Goal: Task Accomplishment & Management: Complete application form

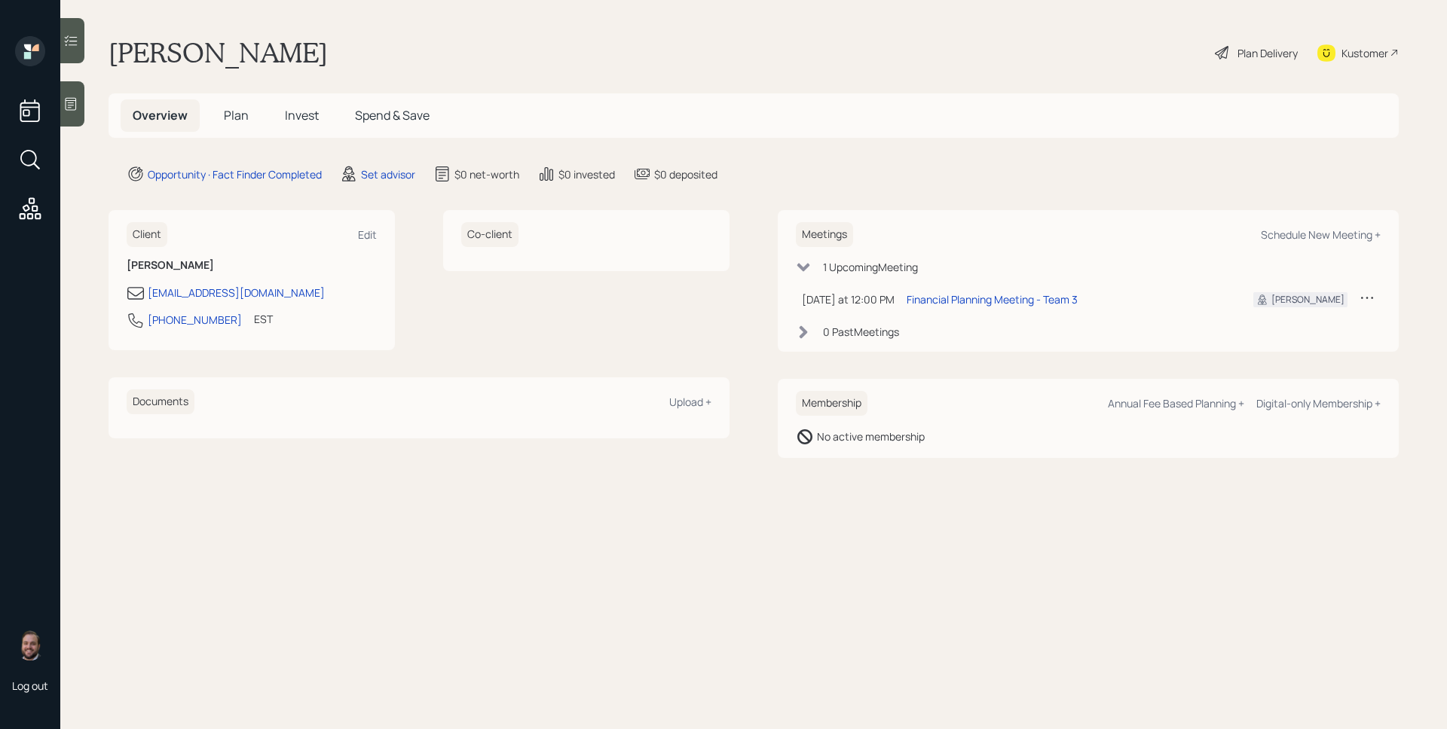
click at [82, 105] on div at bounding box center [72, 103] width 24 height 45
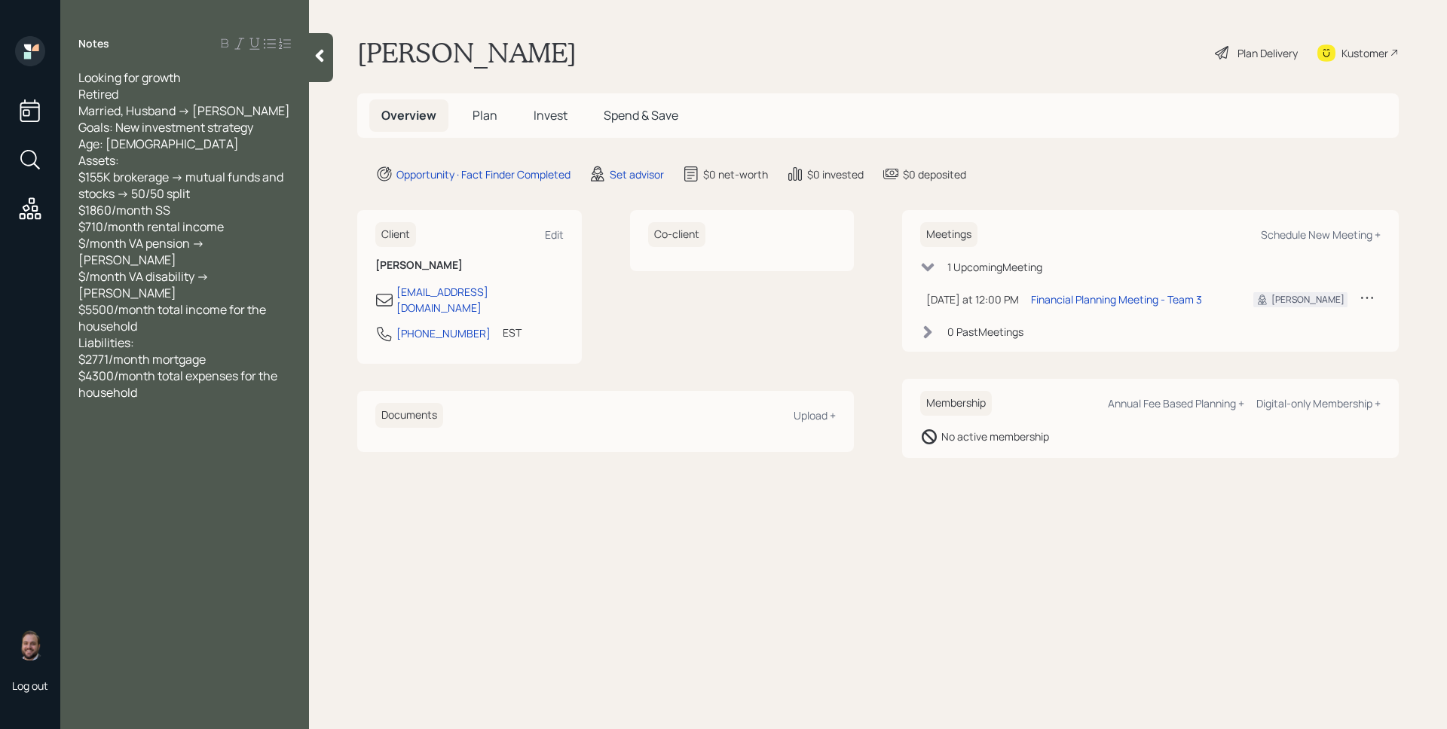
click at [494, 118] on span "Plan" at bounding box center [485, 115] width 25 height 17
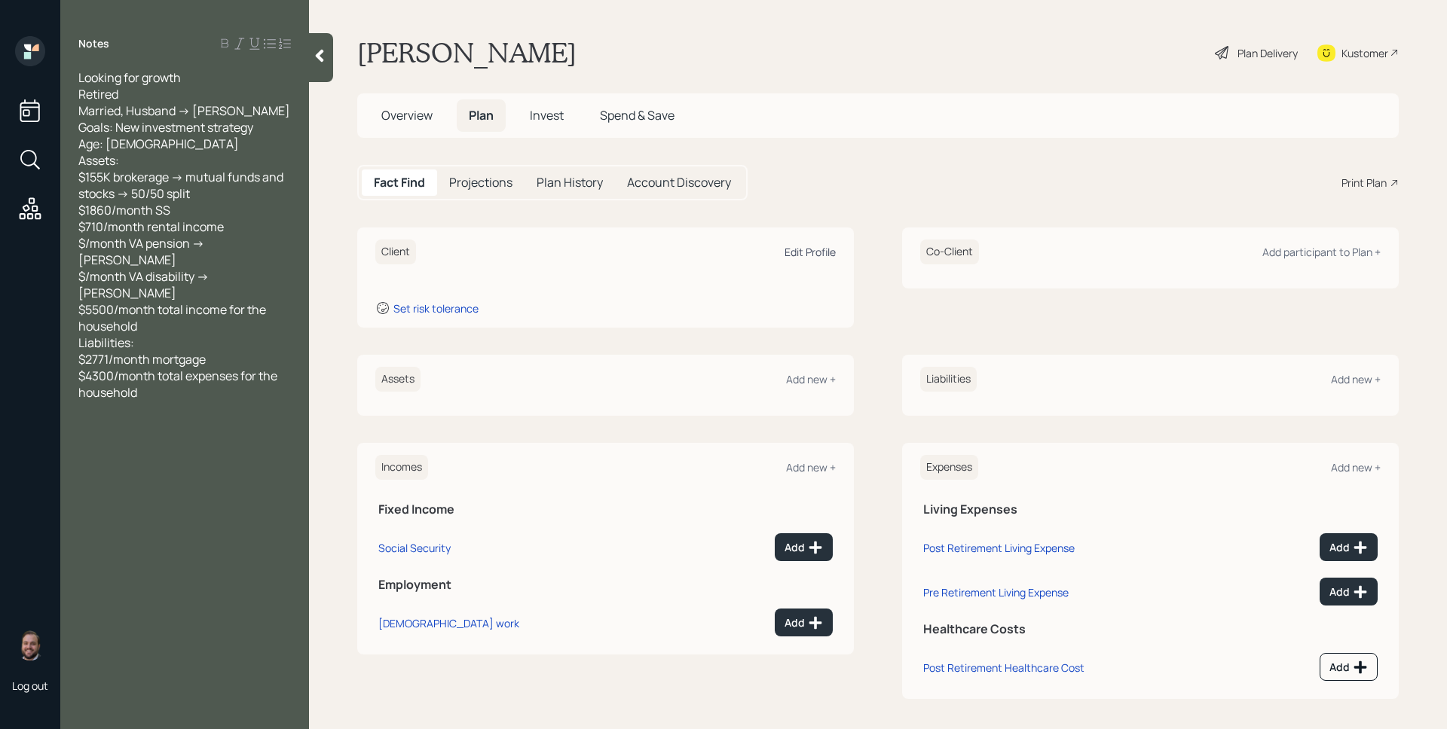
click at [822, 254] on div "Edit Profile" at bounding box center [810, 252] width 51 height 14
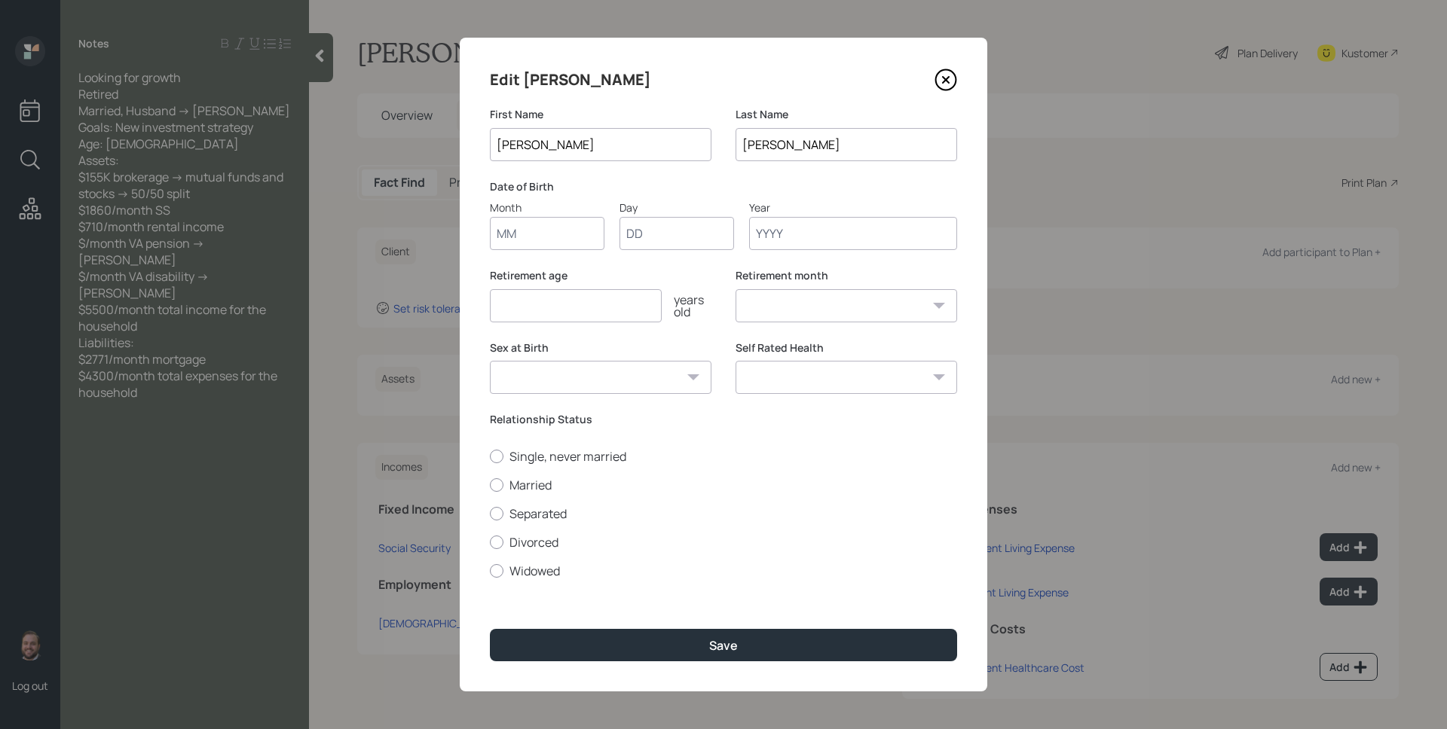
click at [563, 234] on input "Month" at bounding box center [547, 233] width 115 height 33
type input "01"
type input "1952"
select select "1"
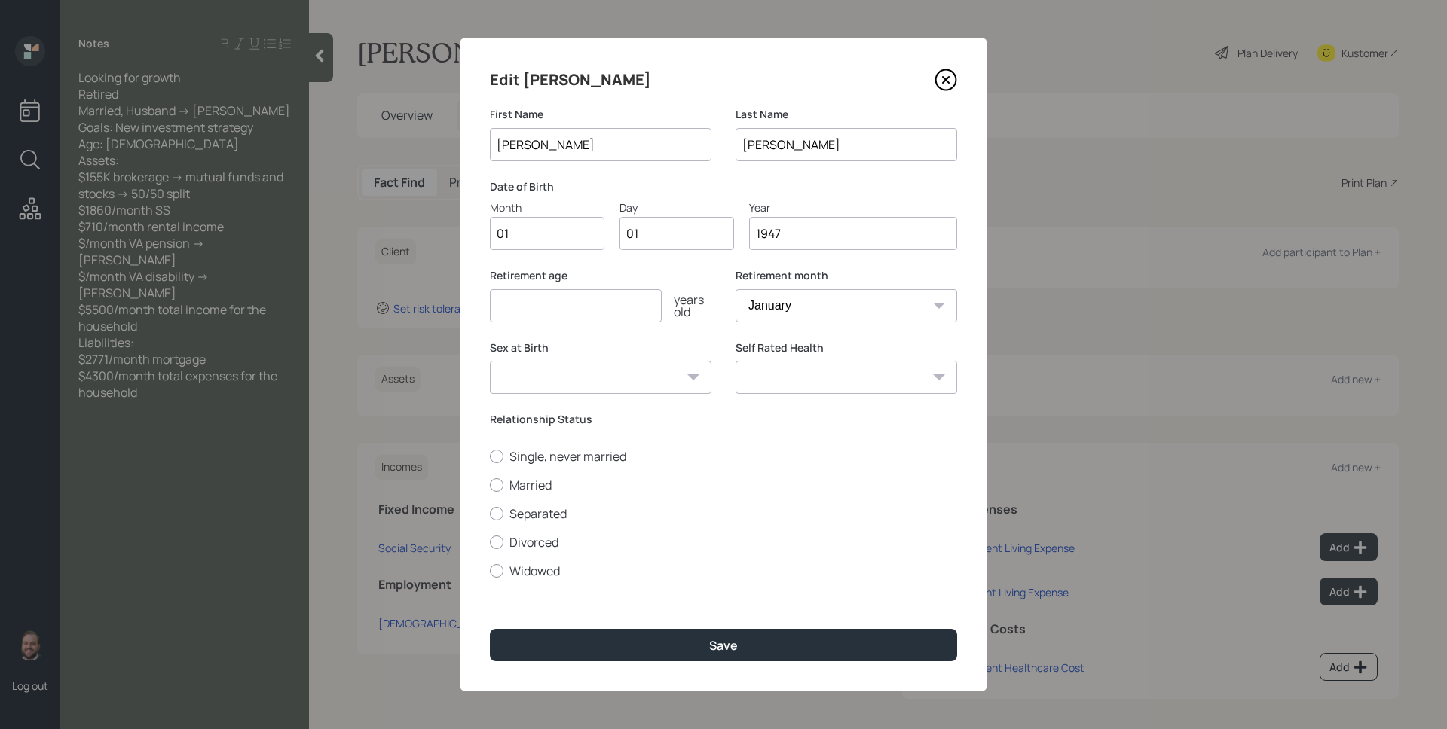
type input "1947"
type input "67"
click at [529, 485] on label "Married" at bounding box center [723, 485] width 467 height 17
click at [490, 485] on input "Married" at bounding box center [489, 485] width 1 height 1
radio input "true"
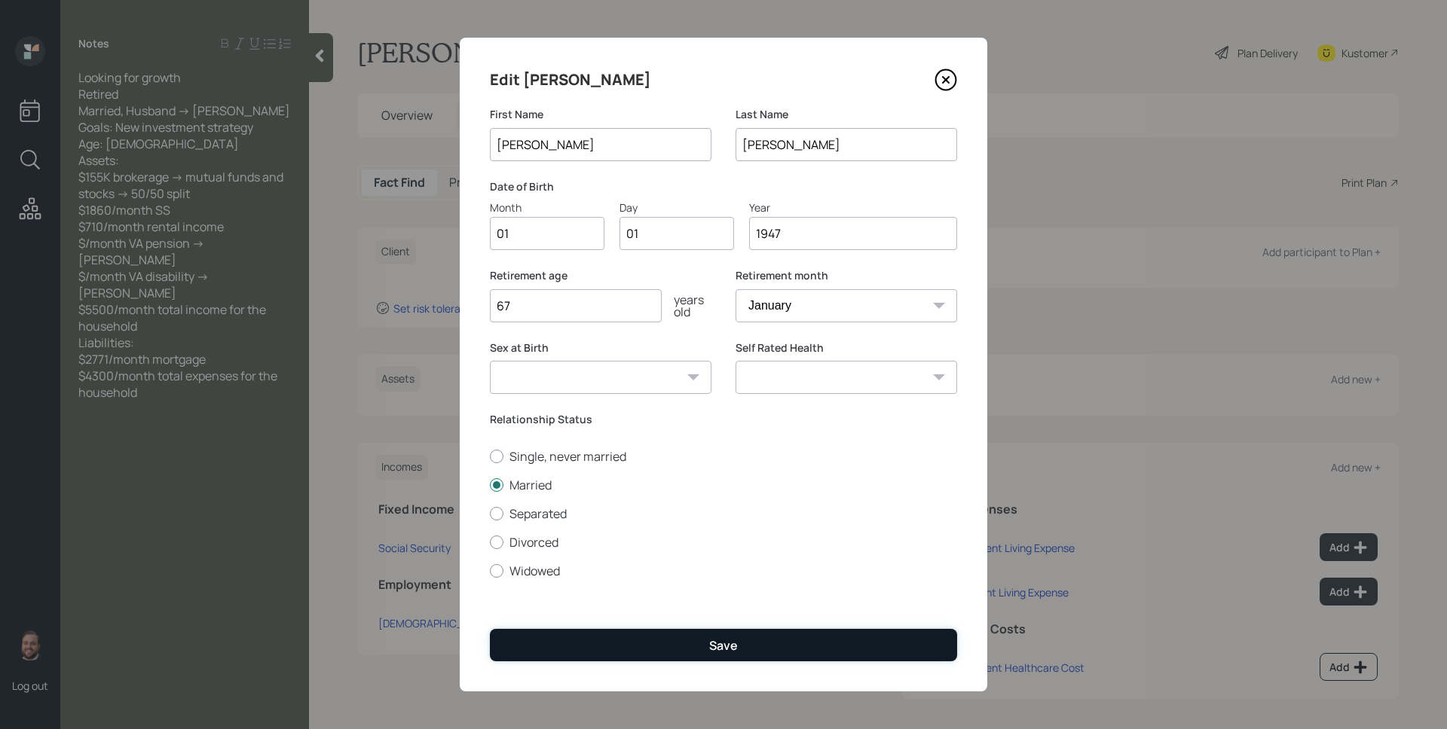
click at [725, 656] on button "Save" at bounding box center [723, 645] width 467 height 32
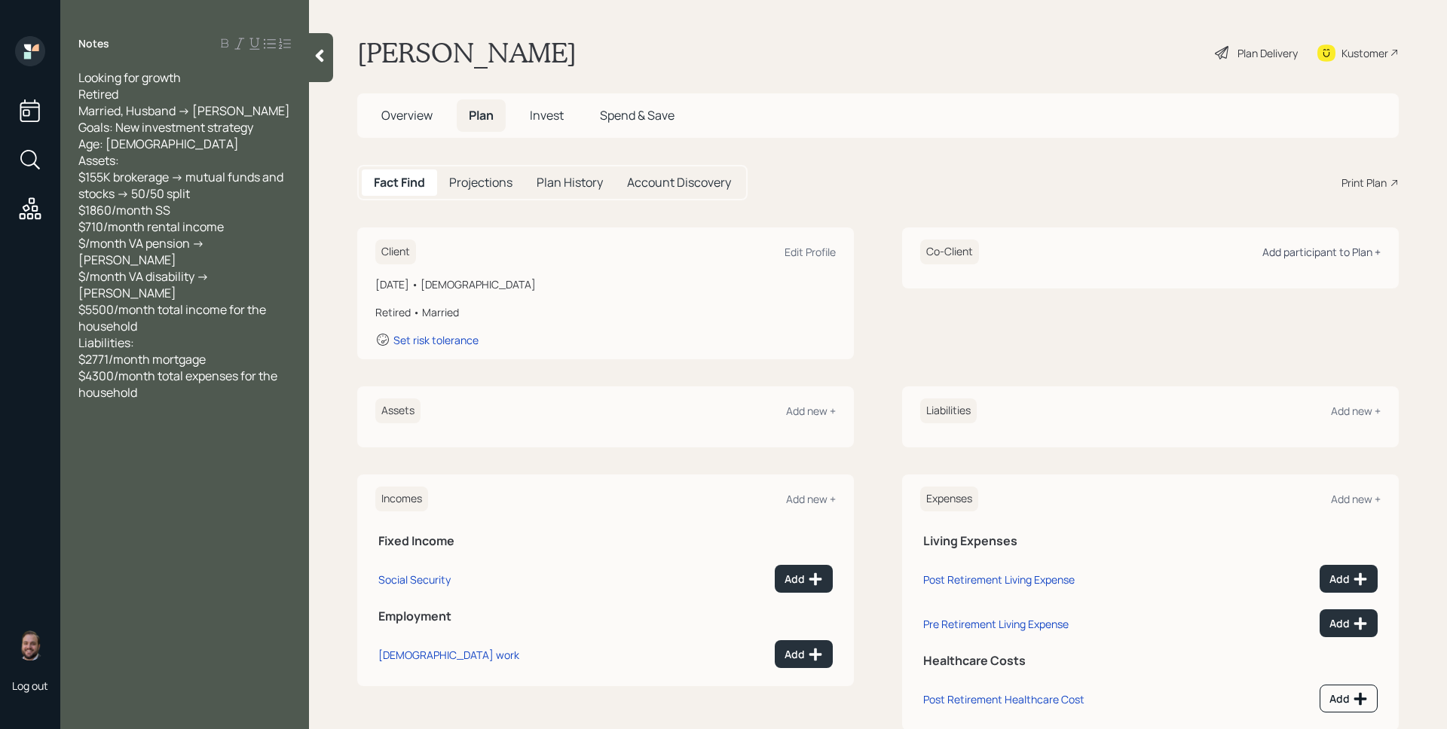
click at [1298, 255] on div "Add participant to Plan +" at bounding box center [1321, 252] width 118 height 14
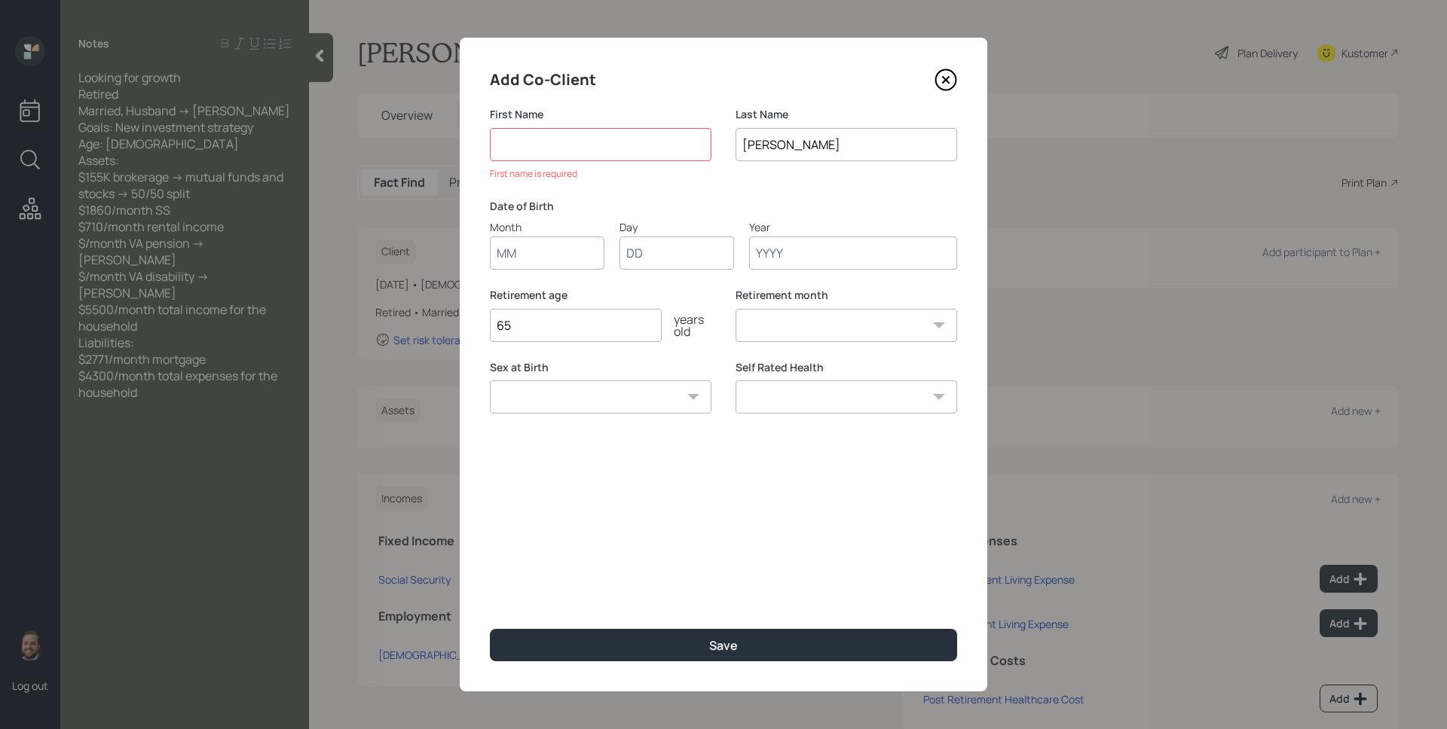
click at [540, 253] on div "Add Co-Client First Name First name is required Last Name Alexander Date of Bir…" at bounding box center [724, 365] width 528 height 654
click at [560, 144] on input at bounding box center [601, 144] width 222 height 33
type input "David"
type input "01"
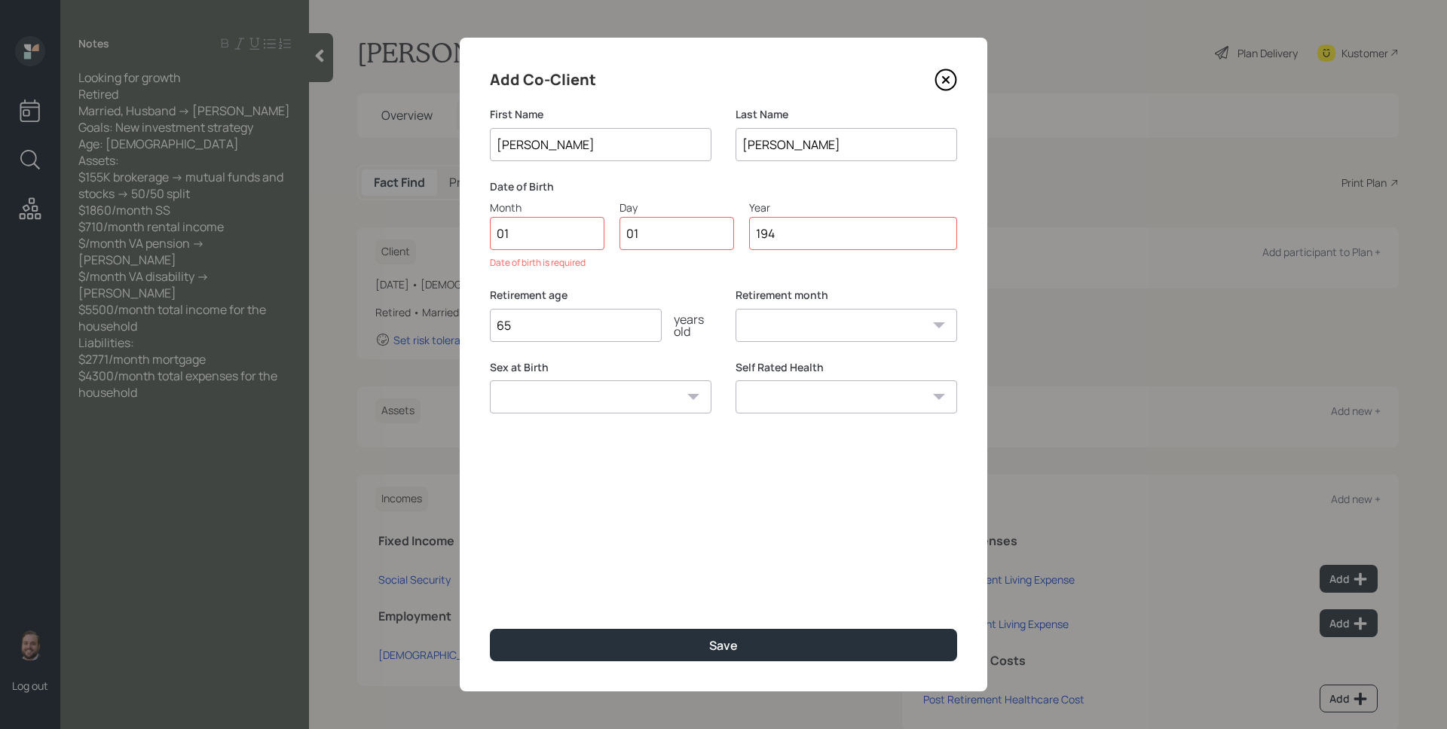
type input "1947"
select select "1"
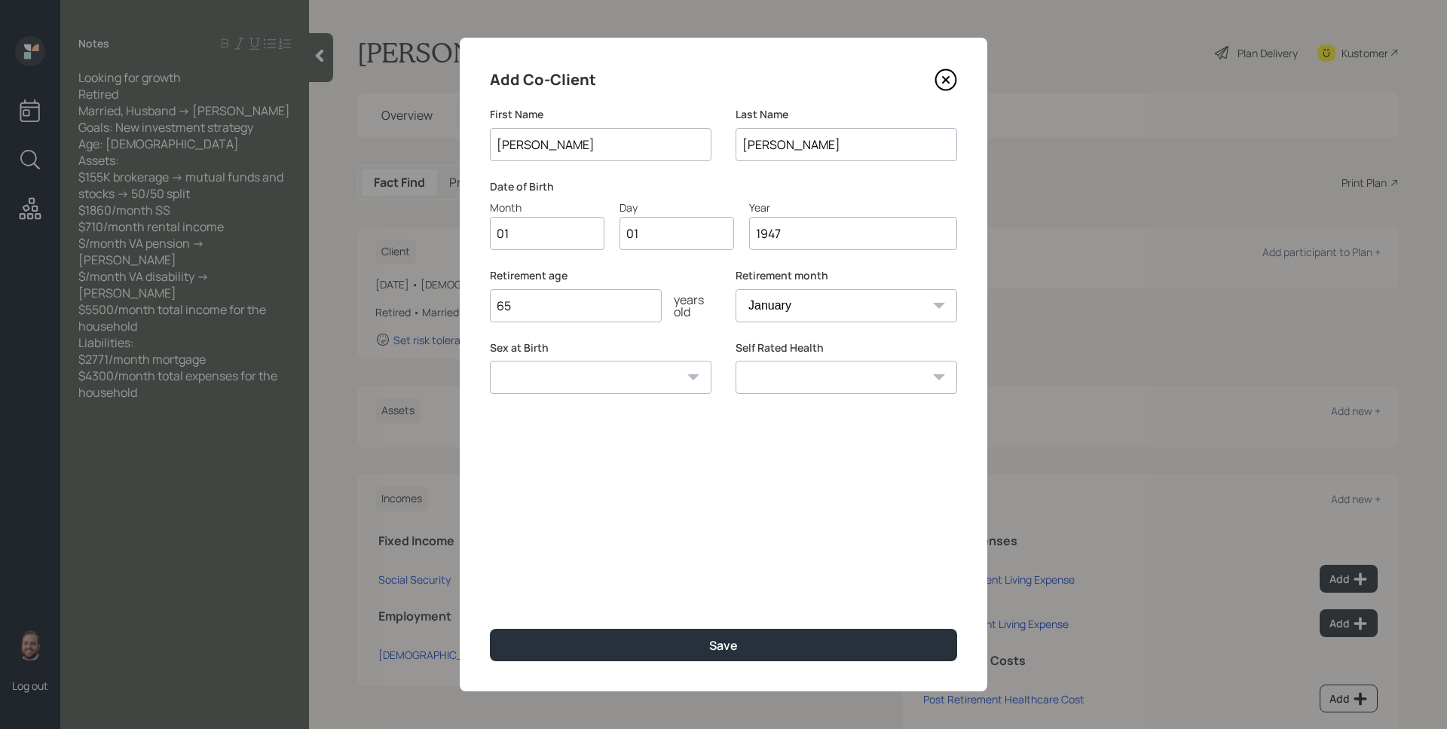
type input "1947"
click at [566, 310] on input "65" at bounding box center [576, 305] width 172 height 33
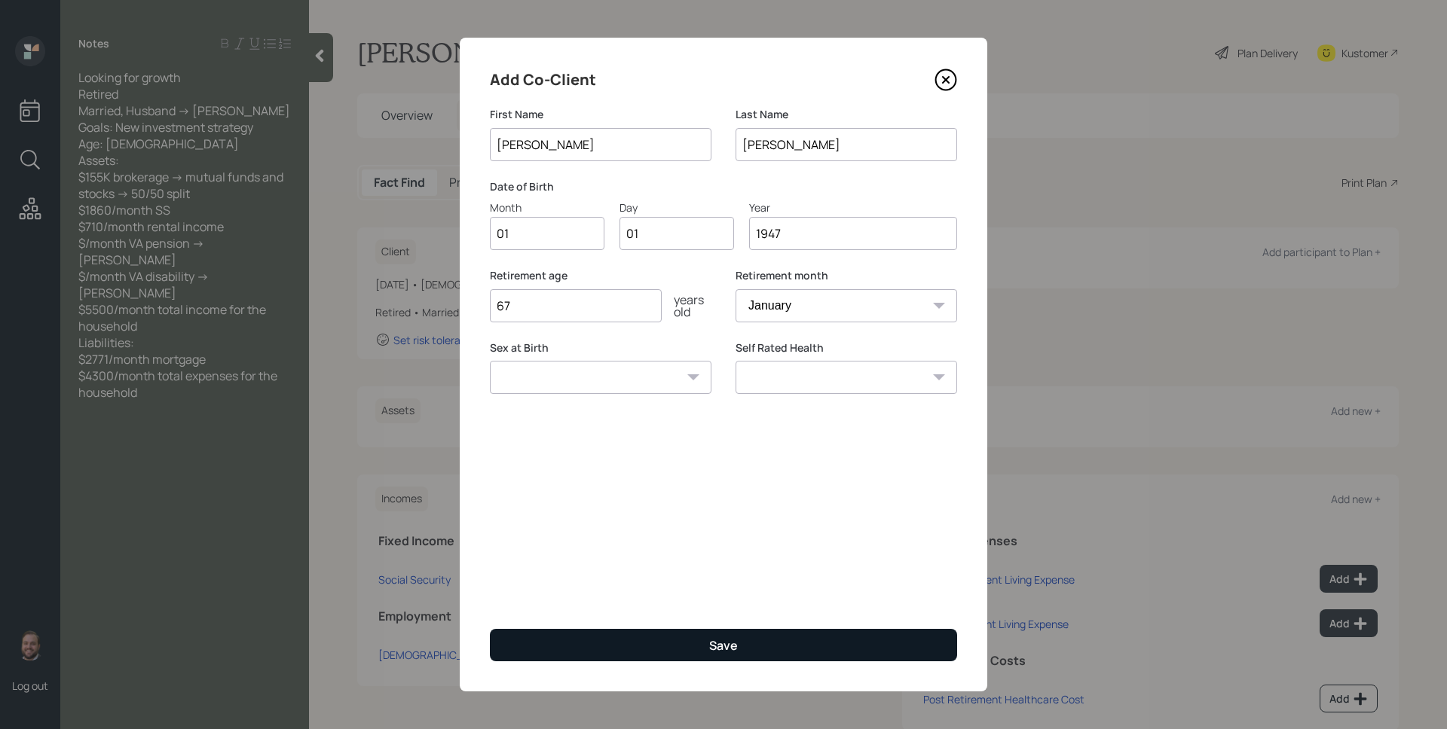
type input "67"
click at [717, 651] on div "Save" at bounding box center [723, 646] width 29 height 17
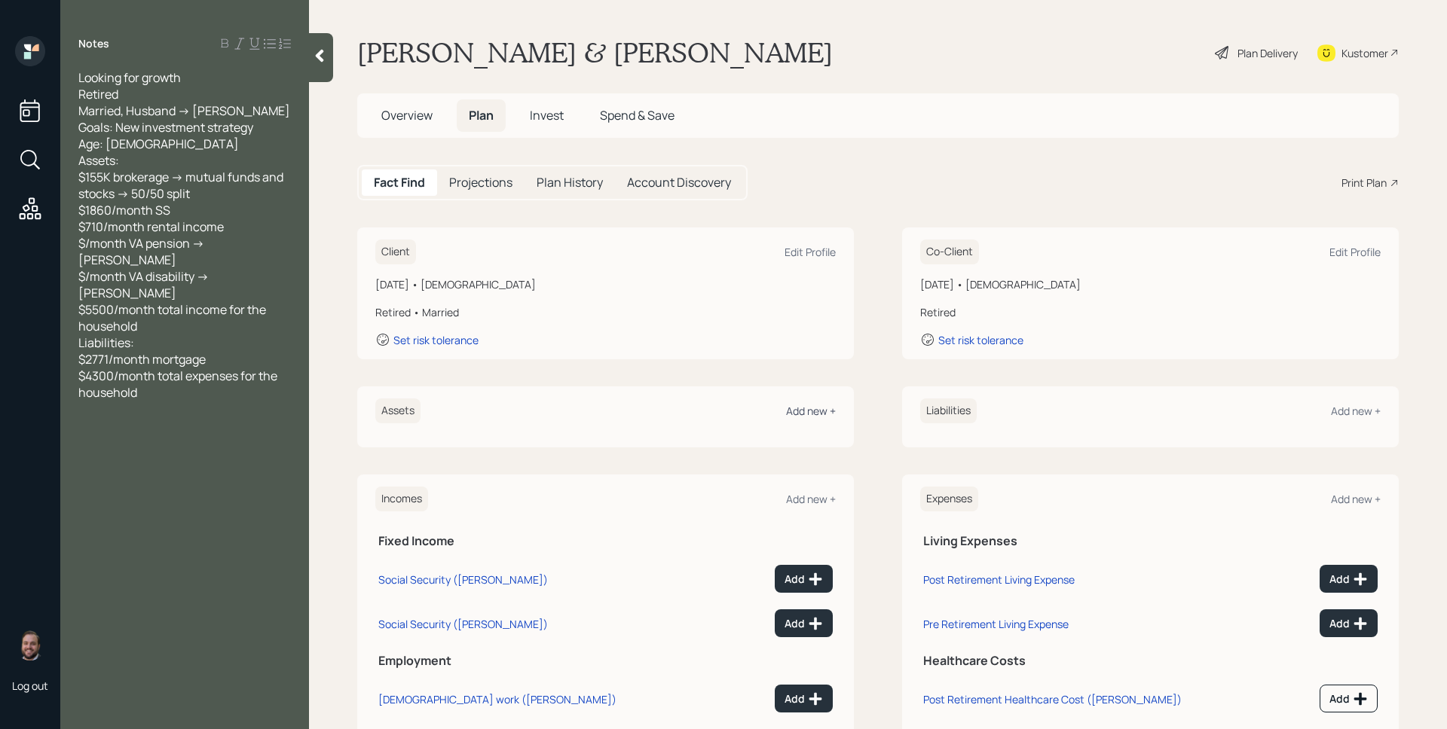
click at [788, 411] on div "Add new +" at bounding box center [811, 411] width 50 height 14
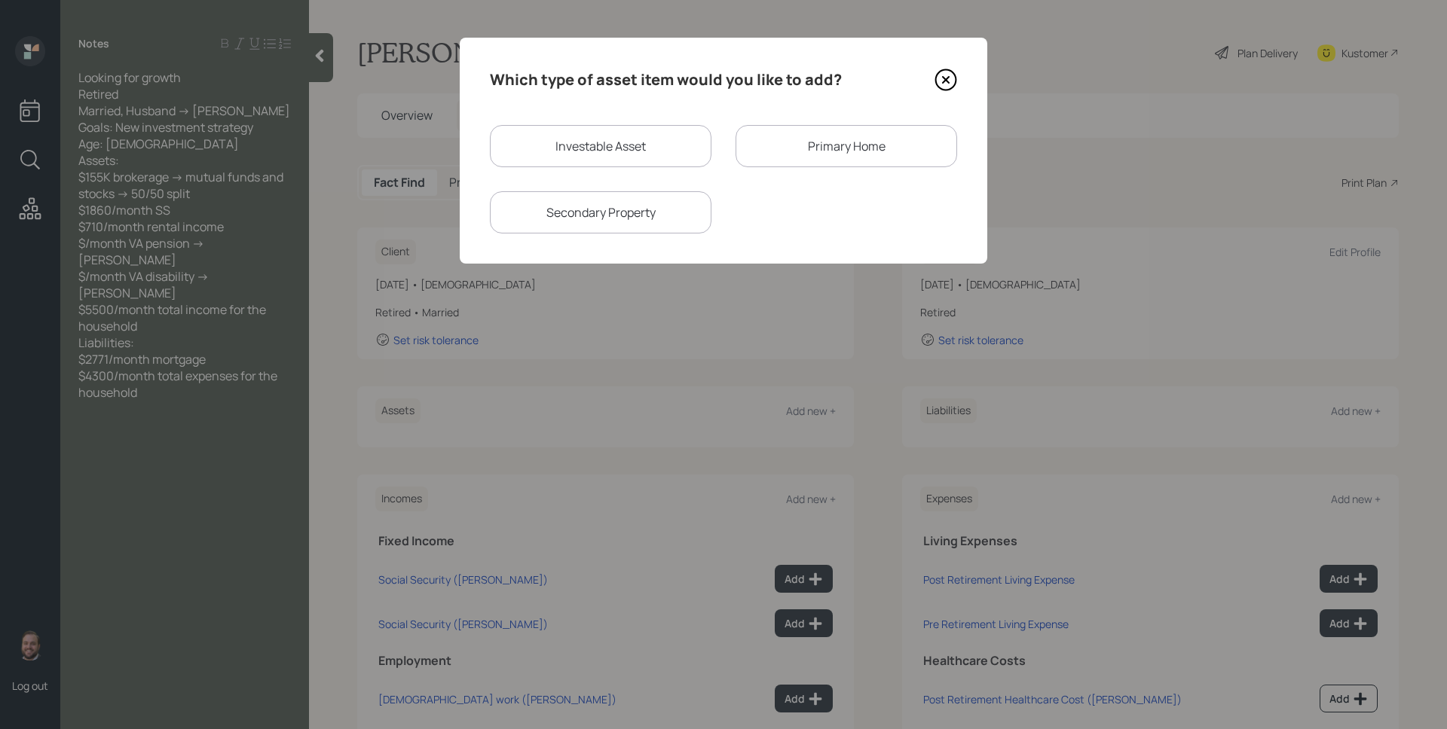
click at [549, 138] on div "Investable Asset" at bounding box center [601, 146] width 222 height 42
select select "taxable"
select select "balanced"
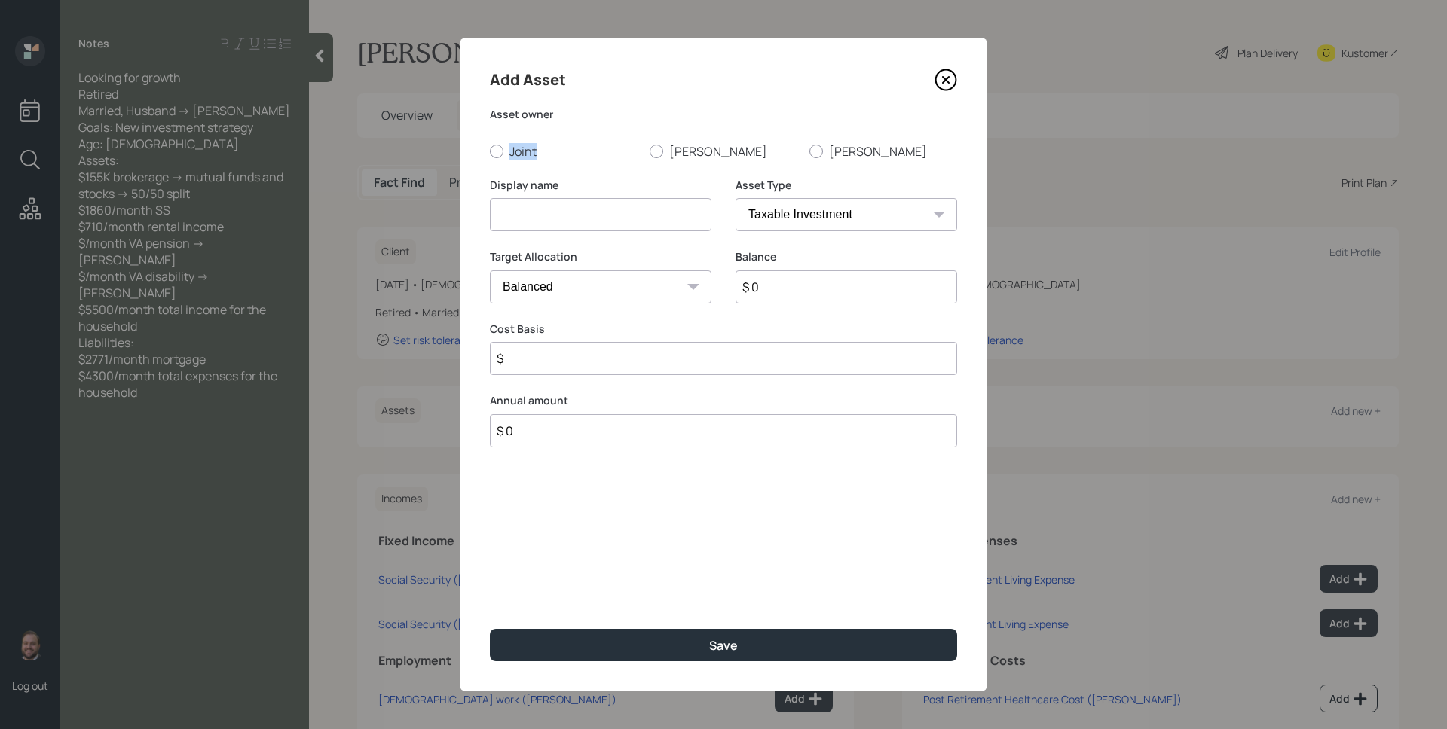
click at [549, 138] on div "Asset owner Joint Mary David" at bounding box center [723, 133] width 467 height 53
click at [528, 156] on label "Joint" at bounding box center [564, 151] width 148 height 17
click at [490, 151] on input "Joint" at bounding box center [489, 151] width 1 height 1
radio input "true"
click at [548, 215] on input at bounding box center [601, 214] width 222 height 33
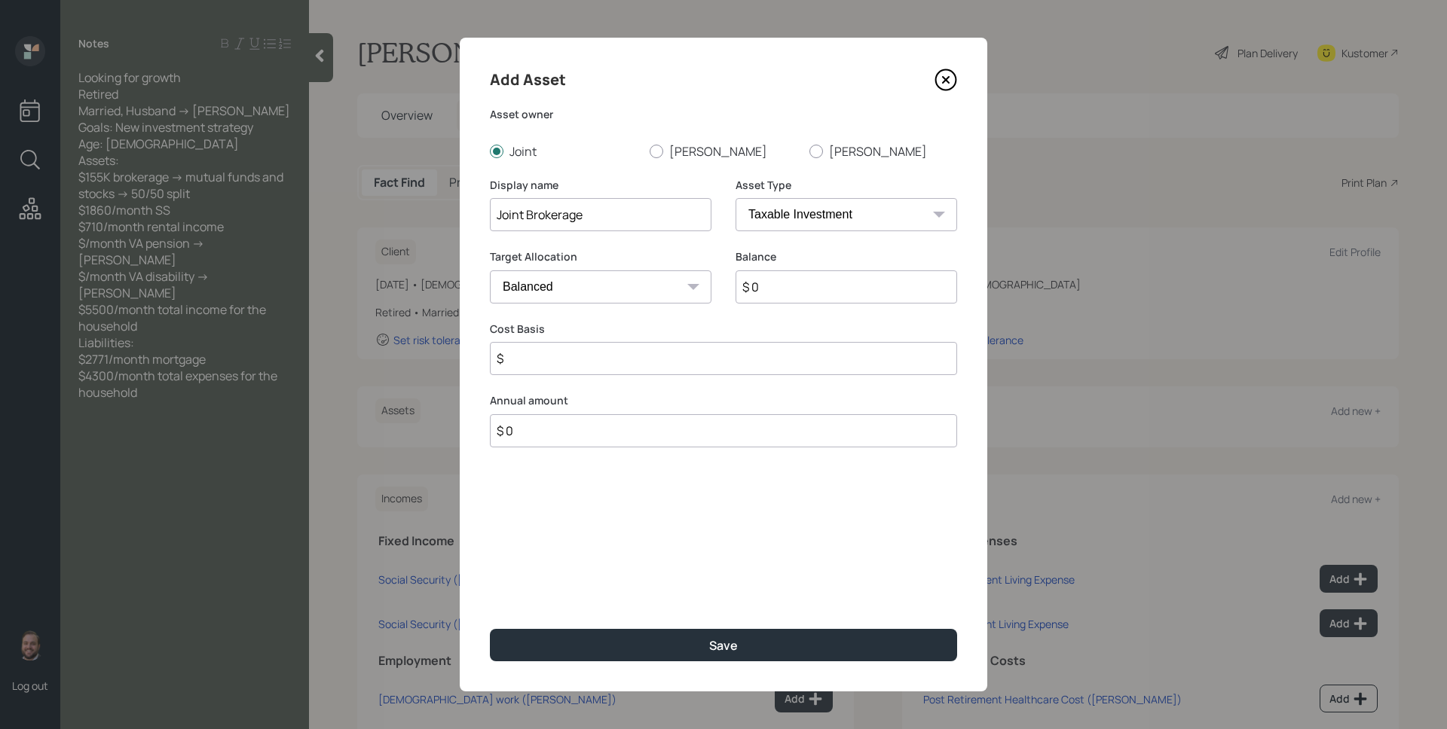
type input "Joint Brokerage"
type input "$ 155,000"
type input "$ 0"
click at [490, 629] on button "Save" at bounding box center [723, 645] width 467 height 32
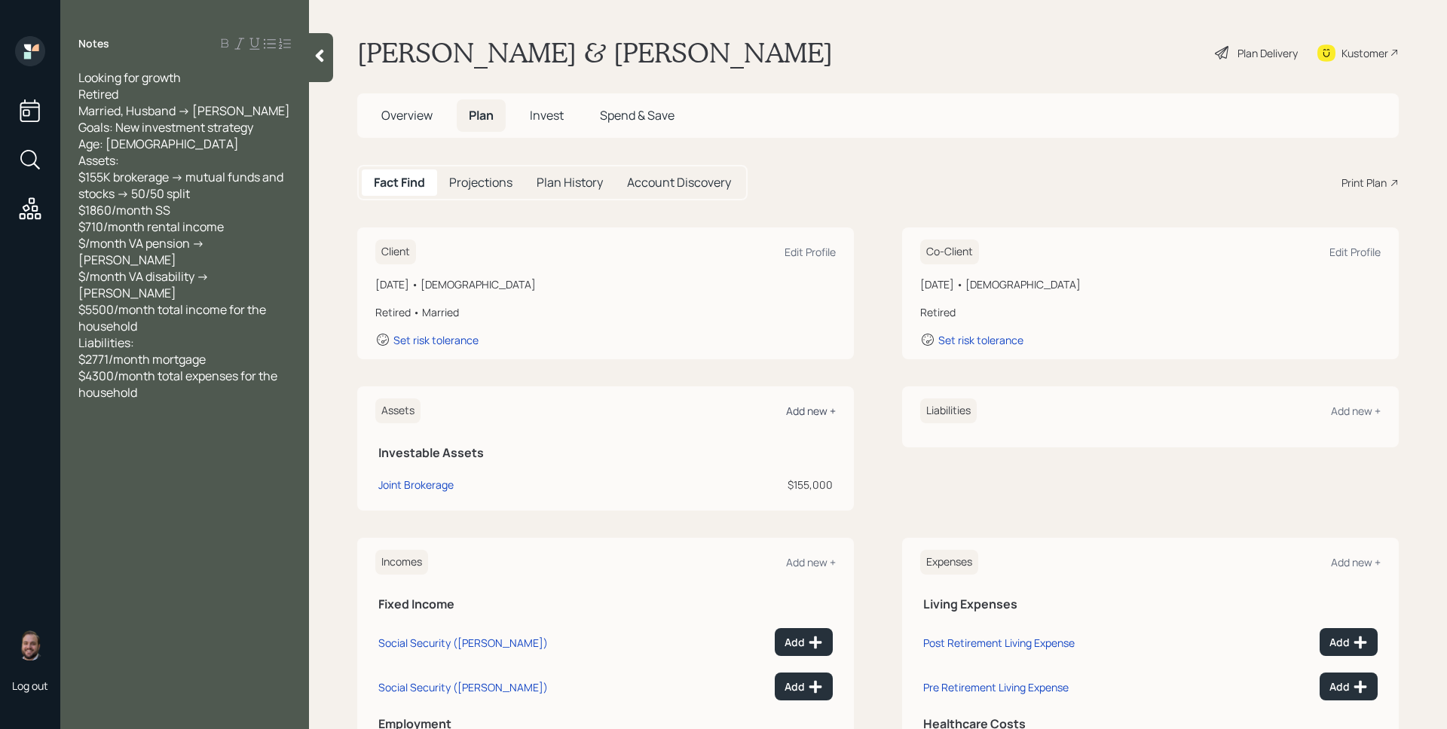
click at [809, 411] on div "Add new +" at bounding box center [811, 411] width 50 height 14
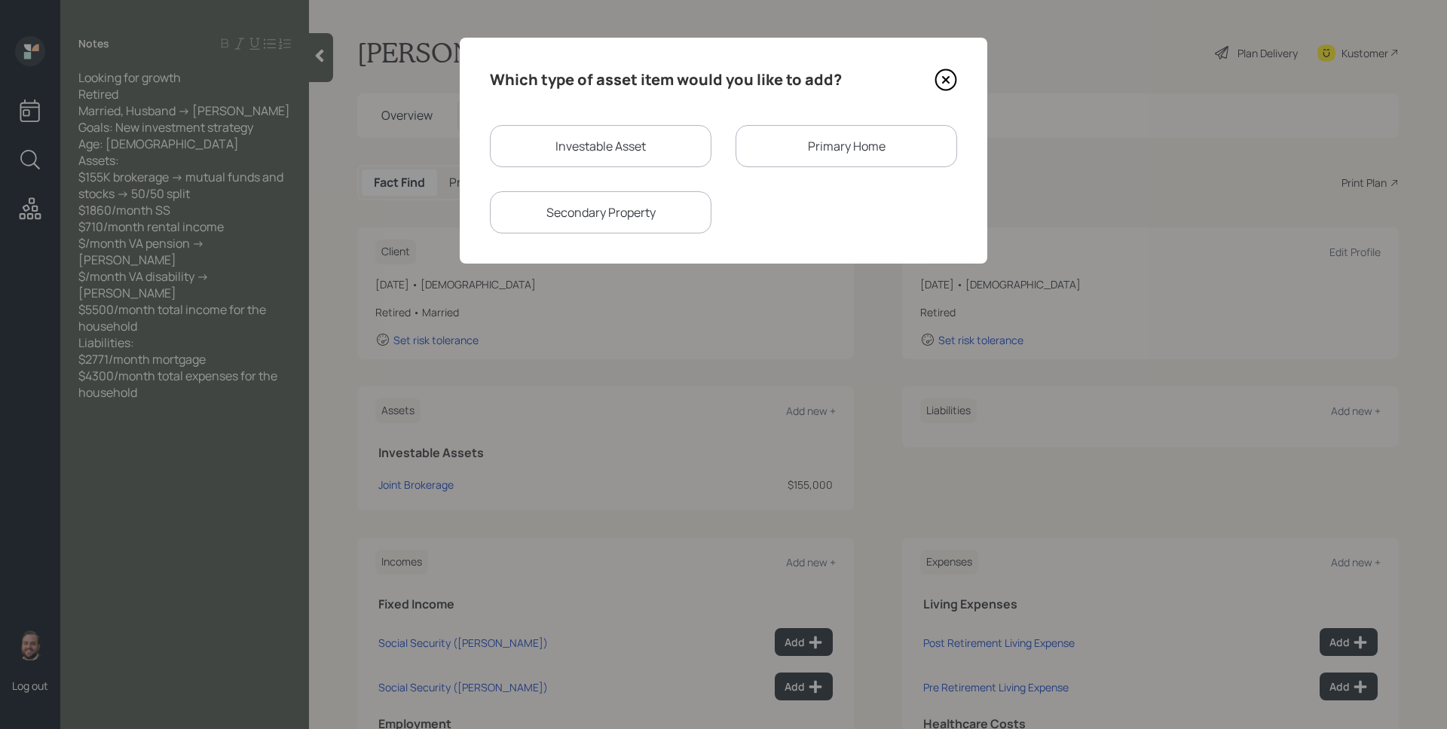
click at [834, 141] on div "Primary Home" at bounding box center [847, 146] width 222 height 42
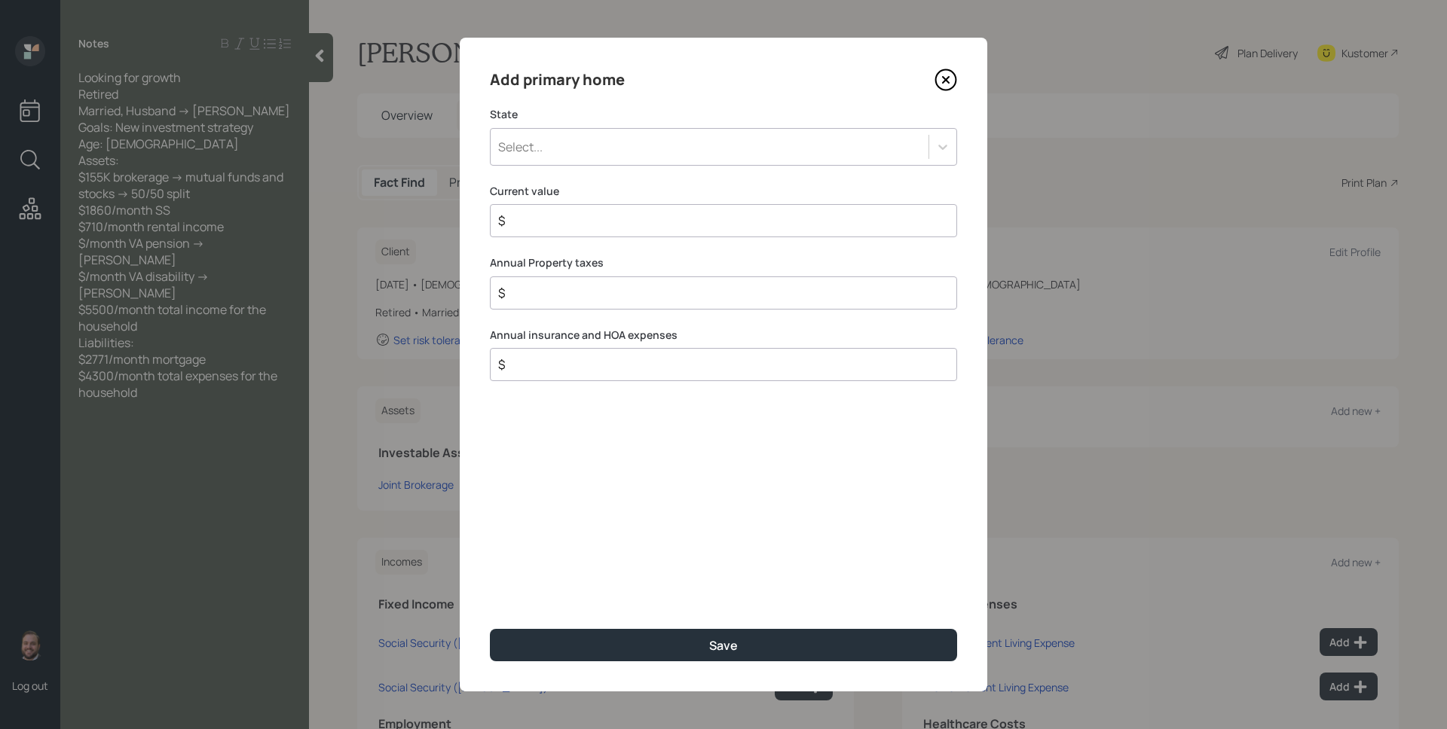
click at [616, 133] on div "Select..." at bounding box center [723, 147] width 467 height 38
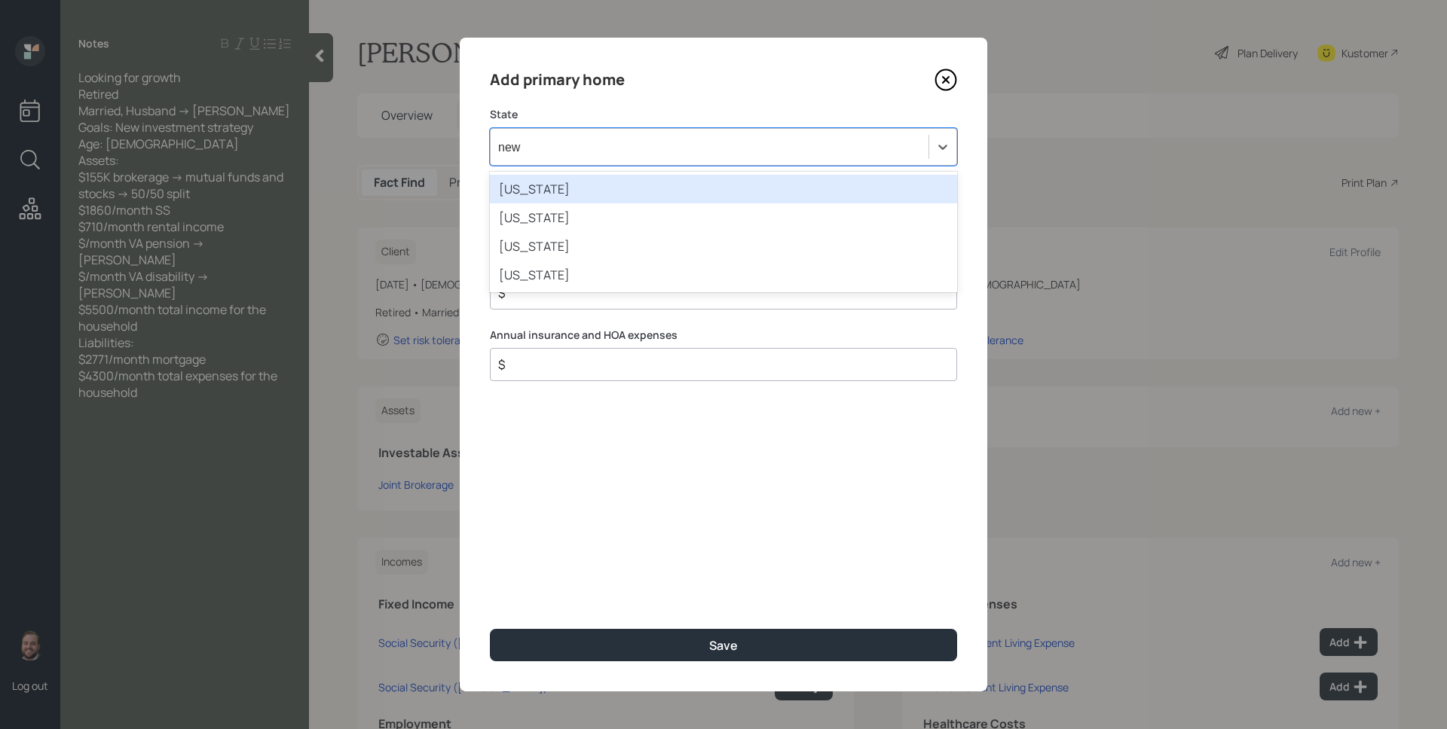
type input "new y"
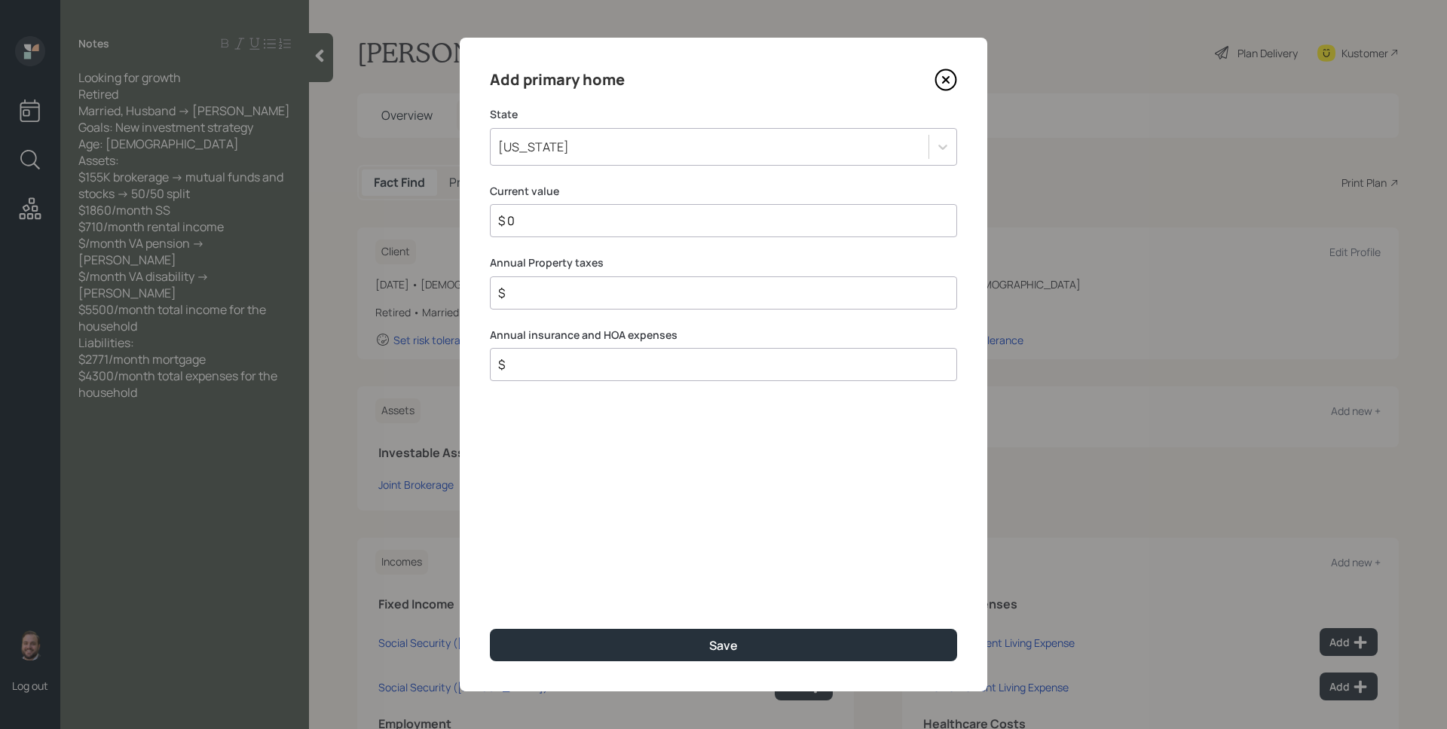
type input "$ 0"
click at [490, 629] on button "Save" at bounding box center [723, 645] width 467 height 32
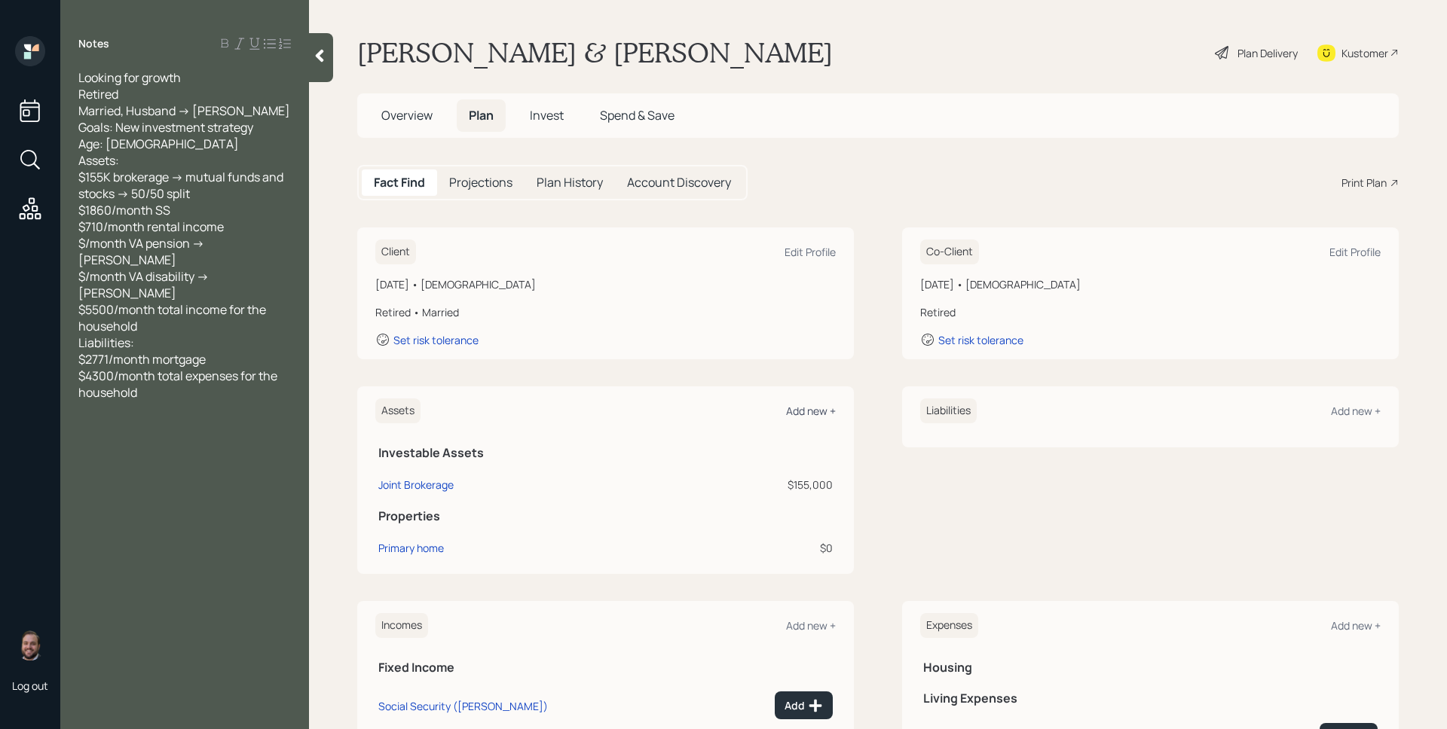
click at [811, 406] on div "Add new +" at bounding box center [811, 411] width 50 height 14
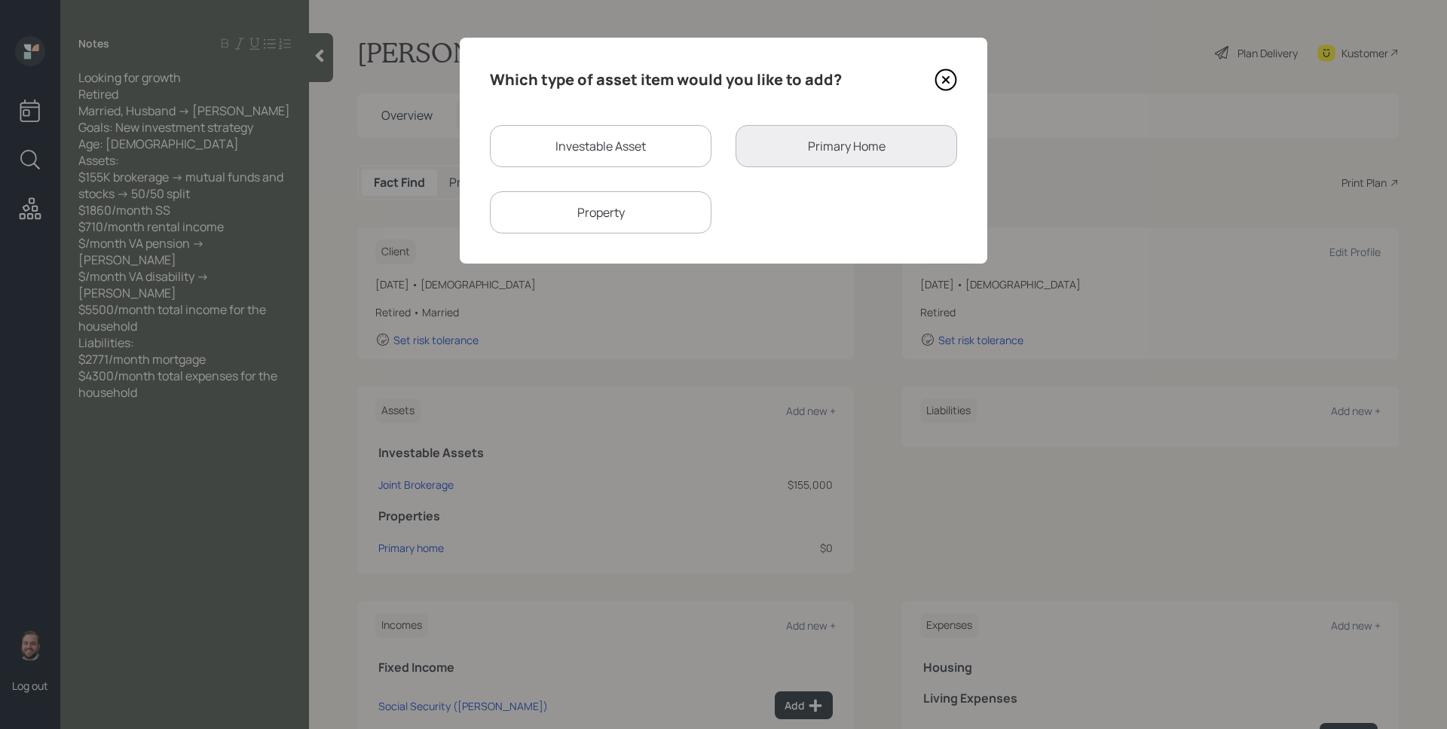
click at [651, 202] on div "Property" at bounding box center [601, 212] width 222 height 42
select select "rental_property"
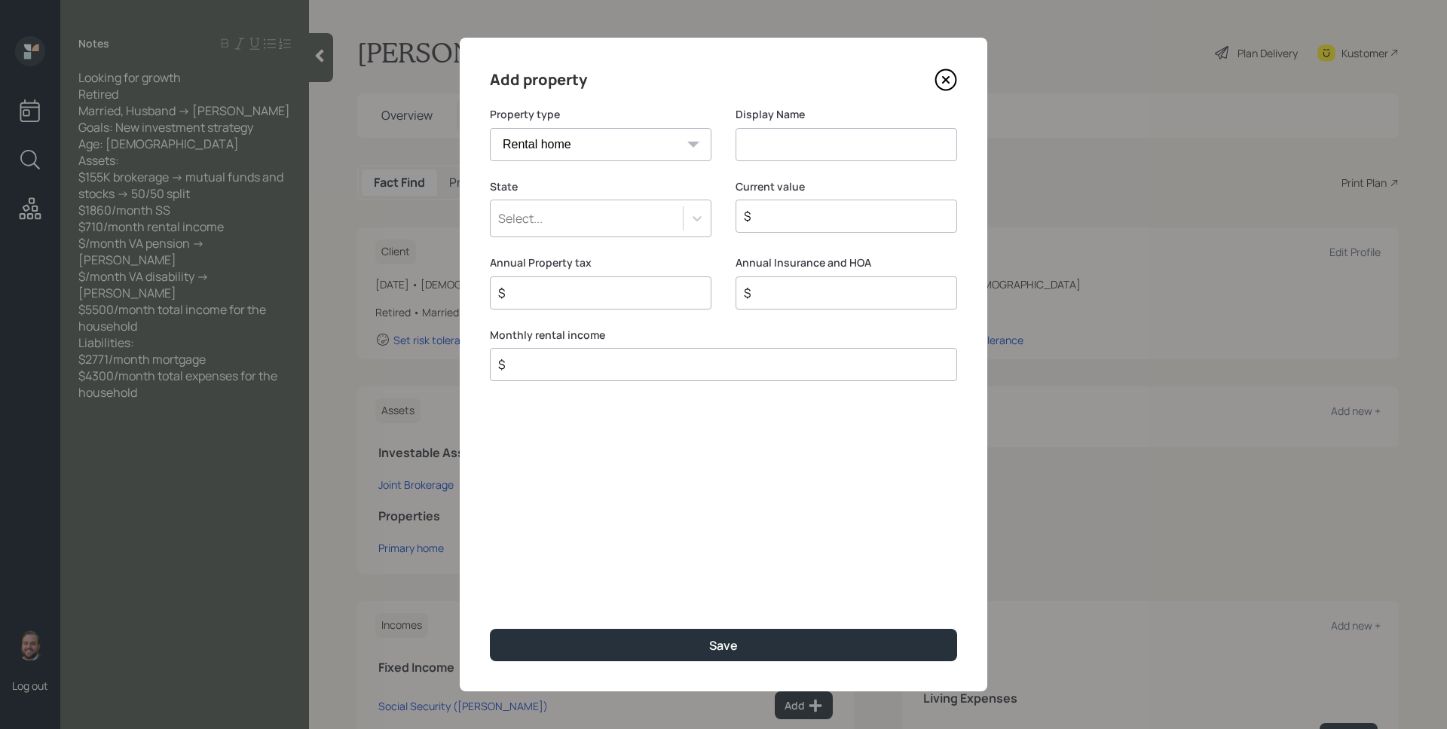
click at [793, 162] on div "Display Name" at bounding box center [847, 143] width 222 height 72
click at [798, 148] on input at bounding box center [847, 144] width 222 height 33
type input "Rental Property"
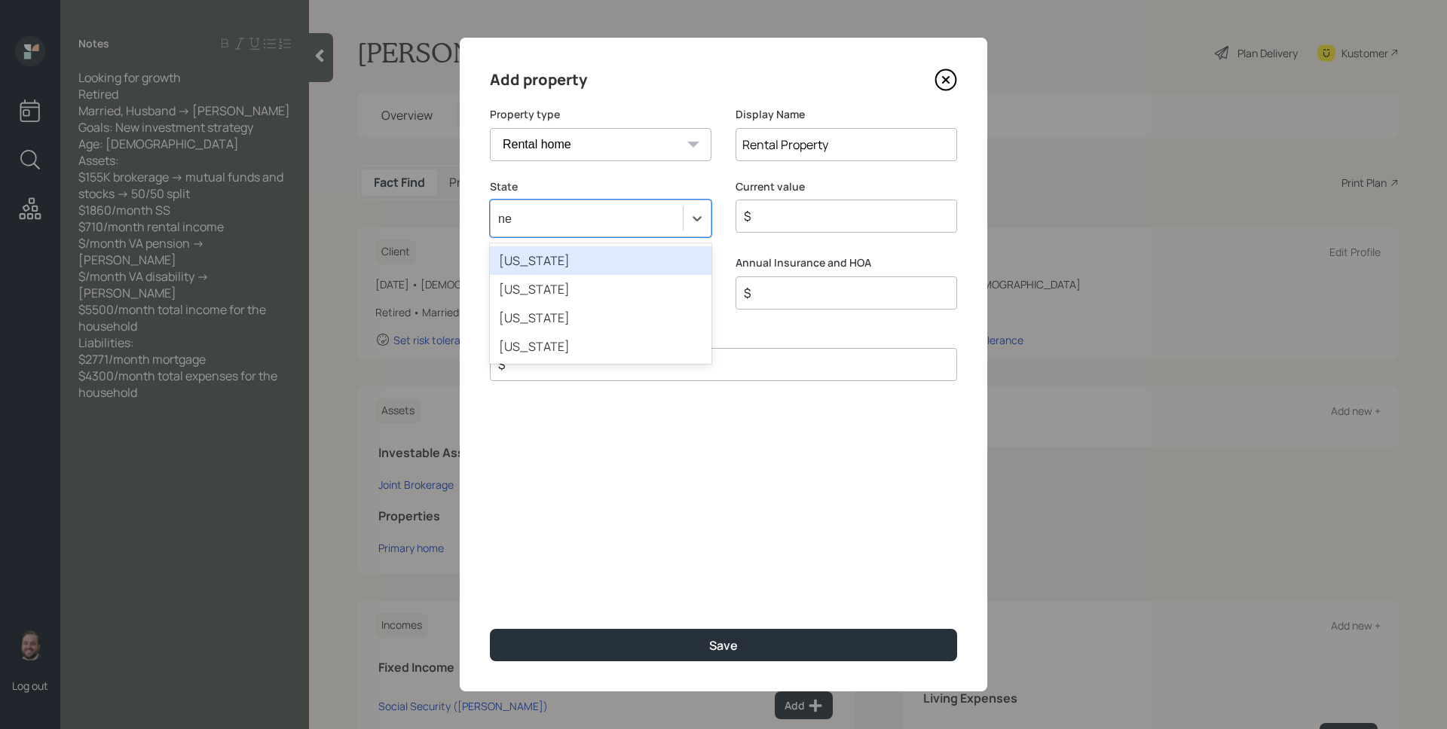
type input "new"
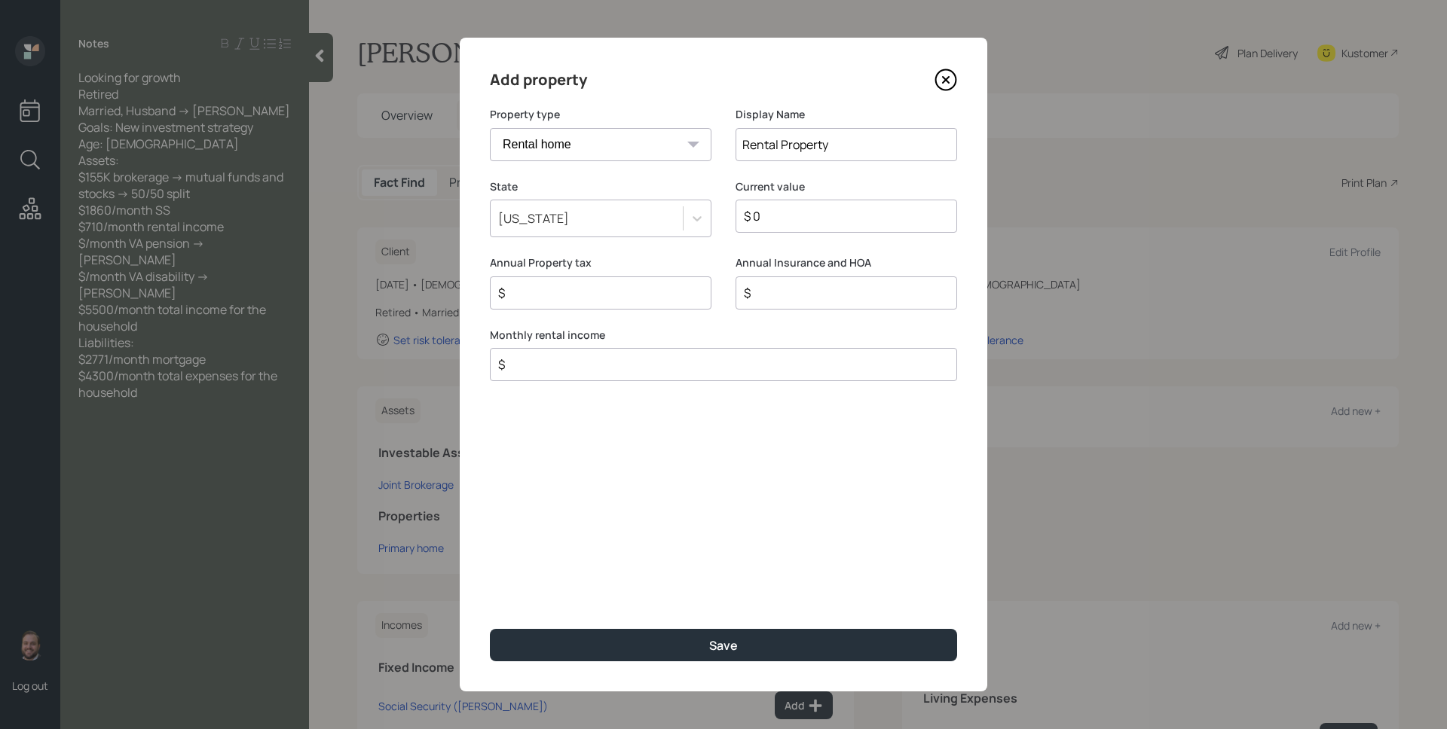
type input "$ 0"
type input "$ 710"
click at [490, 629] on button "Save" at bounding box center [723, 645] width 467 height 32
